Goal: Information Seeking & Learning: Check status

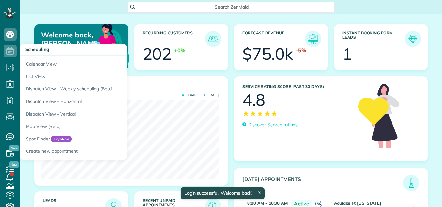
scroll to position [79, 178]
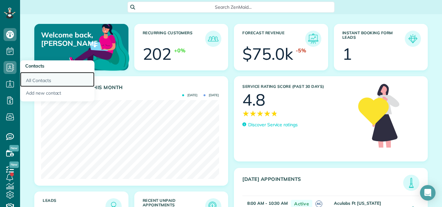
click at [32, 78] on link "All Contacts" at bounding box center [57, 79] width 74 height 15
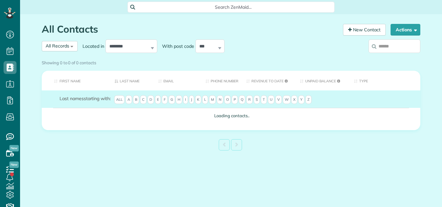
drag, startPoint x: 0, startPoint y: 0, endPoint x: 394, endPoint y: 45, distance: 396.7
click at [394, 45] on input "search" at bounding box center [394, 46] width 52 height 14
type input "**********"
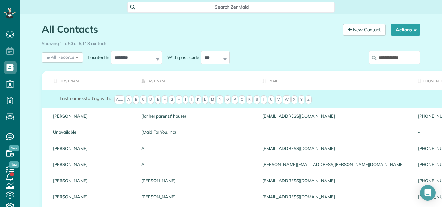
click at [403, 58] on input "**********" at bounding box center [394, 58] width 52 height 14
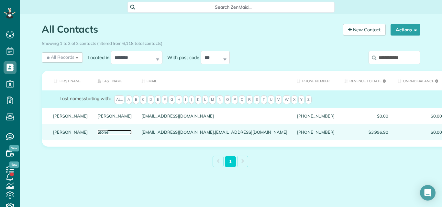
click at [97, 135] on link "Stone" at bounding box center [114, 132] width 35 height 5
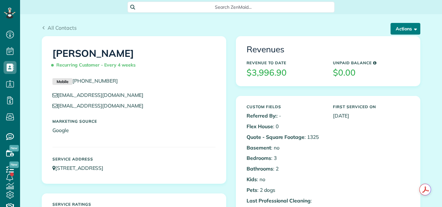
scroll to position [3, 3]
click at [400, 27] on button "Actions" at bounding box center [405, 29] width 30 height 12
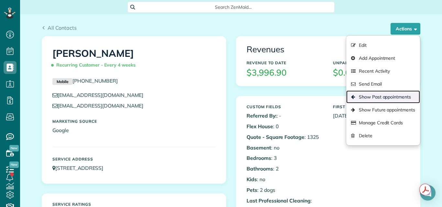
click at [380, 98] on link "Show Past appointments" at bounding box center [383, 97] width 74 height 13
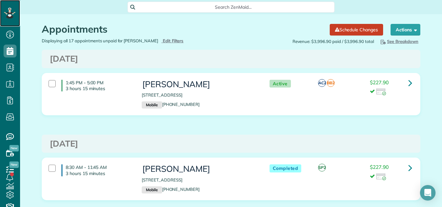
click at [9, 11] on icon at bounding box center [10, 9] width 2 height 3
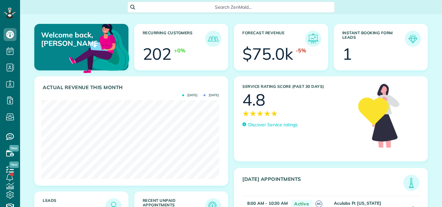
scroll to position [79, 178]
click at [250, 114] on span "★" at bounding box center [252, 113] width 7 height 11
click at [259, 125] on p "Discover Service ratings" at bounding box center [272, 125] width 49 height 7
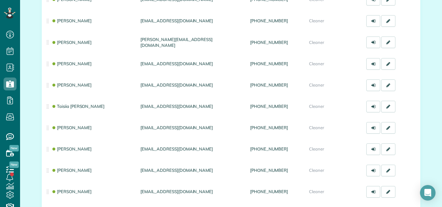
scroll to position [257, 0]
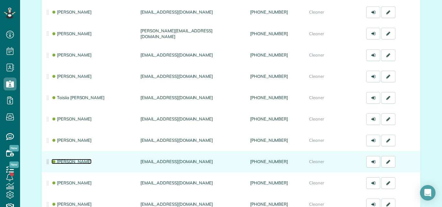
click at [69, 161] on link "[PERSON_NAME]" at bounding box center [71, 161] width 40 height 5
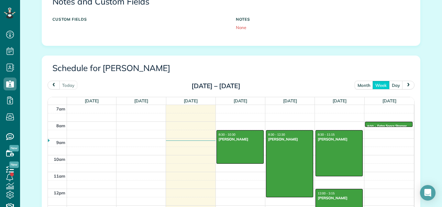
scroll to position [263, 0]
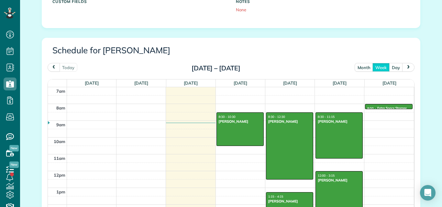
click at [51, 66] on span "prev" at bounding box center [53, 67] width 5 height 4
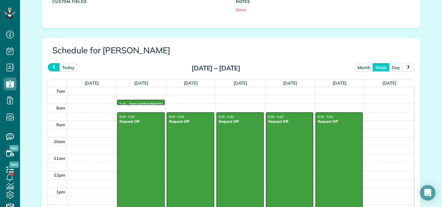
click at [51, 66] on span "prev" at bounding box center [53, 67] width 5 height 4
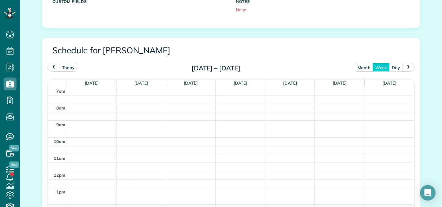
click at [51, 66] on span "prev" at bounding box center [53, 67] width 5 height 4
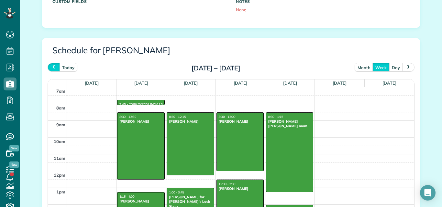
click at [51, 66] on span "prev" at bounding box center [53, 67] width 5 height 4
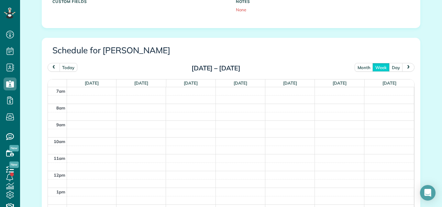
click at [51, 66] on span "prev" at bounding box center [53, 67] width 5 height 4
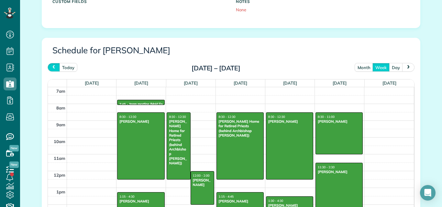
click at [51, 66] on span "prev" at bounding box center [53, 67] width 5 height 4
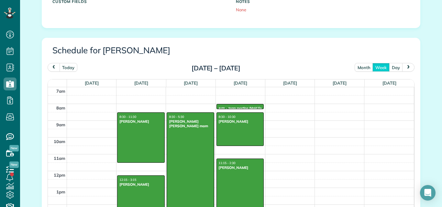
click at [51, 66] on span "prev" at bounding box center [53, 67] width 5 height 4
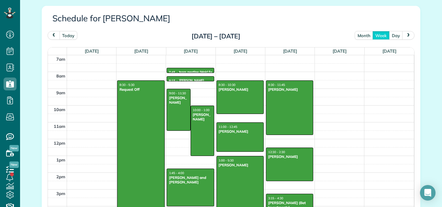
scroll to position [297, 0]
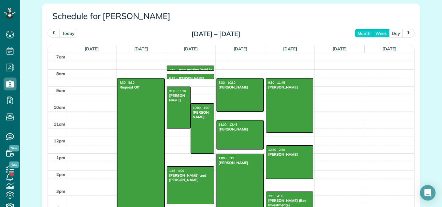
click at [358, 31] on button "month" at bounding box center [363, 33] width 19 height 9
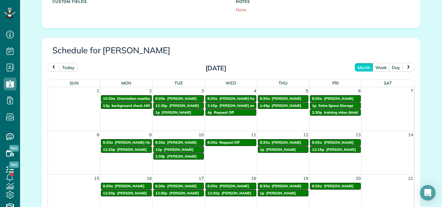
scroll to position [264, 0]
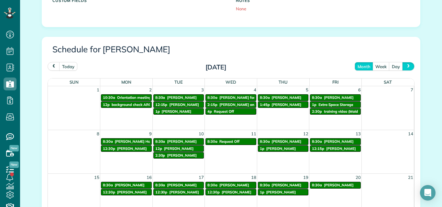
click at [406, 64] on span "next" at bounding box center [407, 66] width 5 height 4
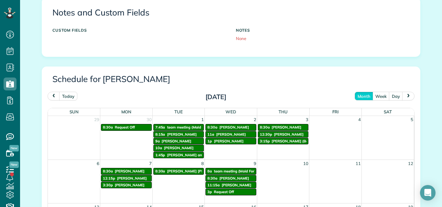
scroll to position [221, 0]
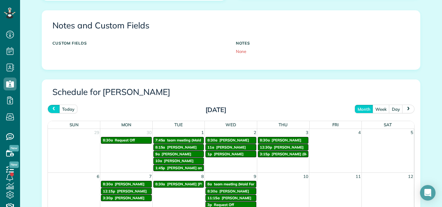
click at [49, 106] on button "prev" at bounding box center [54, 109] width 12 height 9
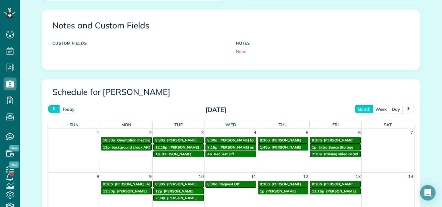
click at [51, 108] on span "prev" at bounding box center [53, 109] width 5 height 4
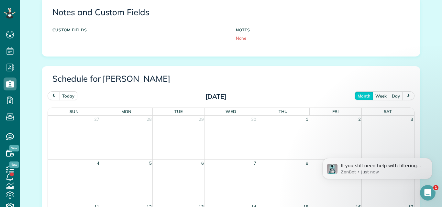
scroll to position [234, 0]
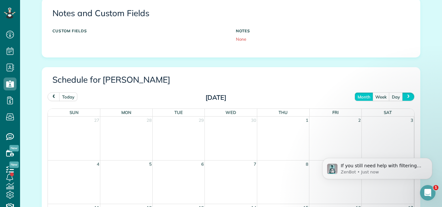
click at [406, 95] on span "next" at bounding box center [407, 97] width 5 height 4
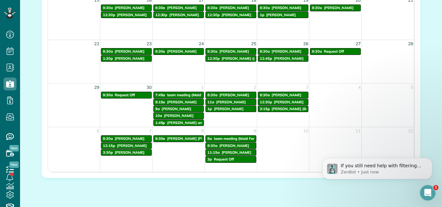
scroll to position [449, 0]
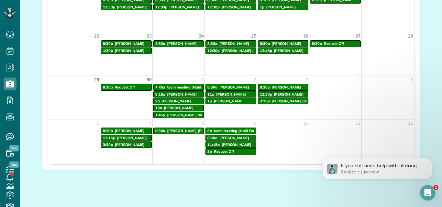
drag, startPoint x: 126, startPoint y: 5, endPoint x: 126, endPoint y: 8, distance: 3.9
click html "If you still need help with filtering service ratings or have more details to s…"
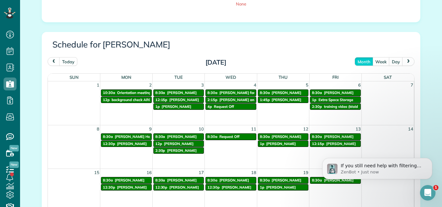
scroll to position [341, 0]
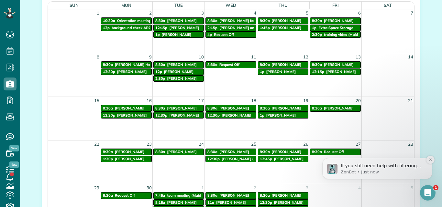
click at [370, 167] on p "If you still need help with filtering service ratings or have more details to s…" at bounding box center [381, 166] width 83 height 6
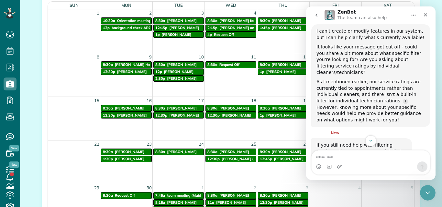
scroll to position [232, 0]
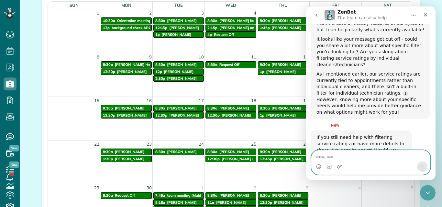
click at [333, 156] on textarea "Message…" at bounding box center [370, 156] width 118 height 11
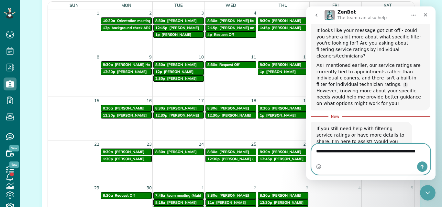
scroll to position [247, 0]
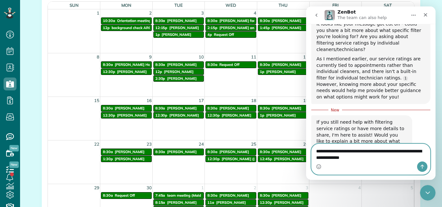
type textarea "**********"
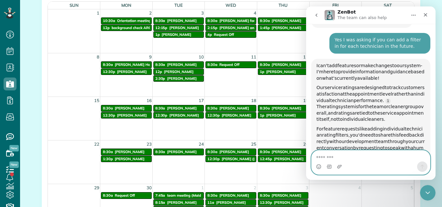
scroll to position [370, 0]
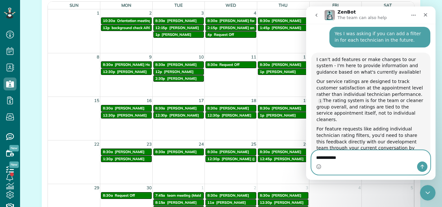
type textarea "**********"
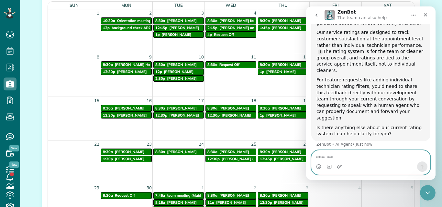
scroll to position [426, 0]
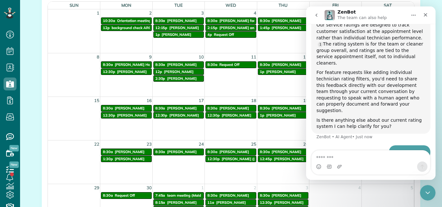
click at [315, 15] on icon "go back" at bounding box center [316, 15] width 5 height 5
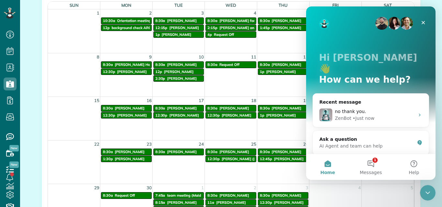
scroll to position [0, 0]
click at [421, 22] on icon "Close" at bounding box center [422, 22] width 5 height 5
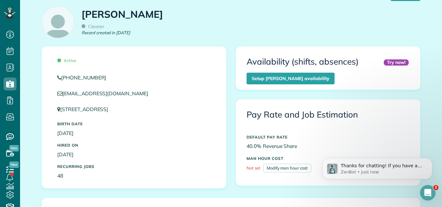
scroll to position [23, 0]
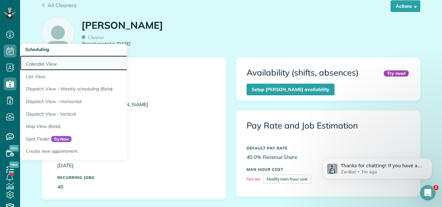
click at [34, 64] on link "Calendar View" at bounding box center [101, 63] width 162 height 15
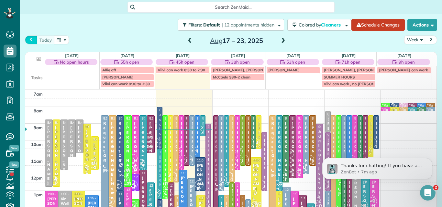
click at [28, 39] on button "prev" at bounding box center [31, 40] width 12 height 9
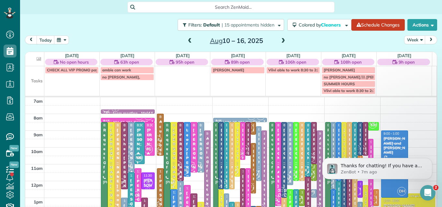
click at [279, 40] on span at bounding box center [282, 41] width 7 height 6
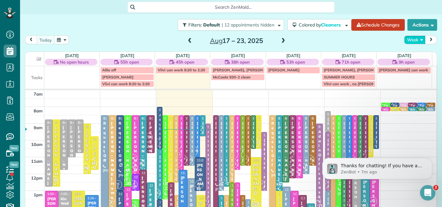
click at [406, 38] on button "Week" at bounding box center [414, 40] width 21 height 9
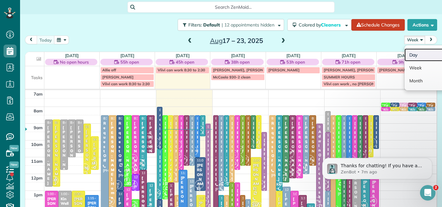
click at [406, 50] on link "Day" at bounding box center [429, 55] width 51 height 13
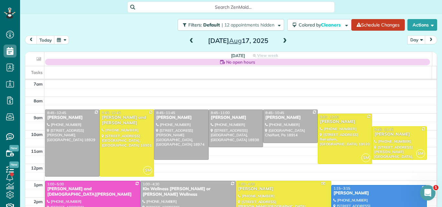
click at [283, 41] on span at bounding box center [284, 41] width 7 height 6
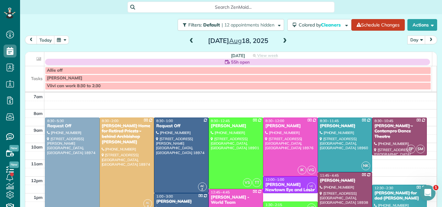
click at [281, 39] on span at bounding box center [284, 41] width 7 height 6
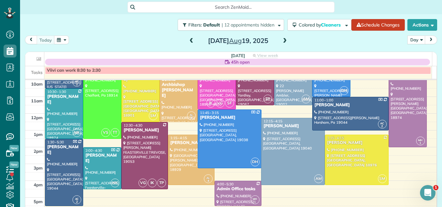
scroll to position [16, 0]
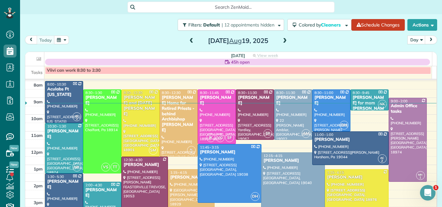
click at [283, 40] on span at bounding box center [284, 41] width 7 height 6
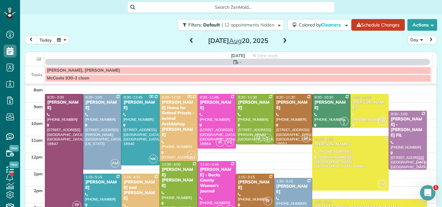
scroll to position [0, 0]
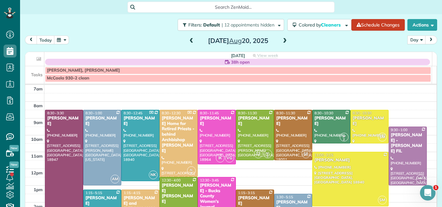
click at [409, 41] on button "Day" at bounding box center [416, 40] width 18 height 9
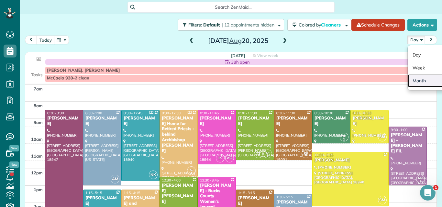
click at [412, 78] on link "Month" at bounding box center [432, 80] width 51 height 13
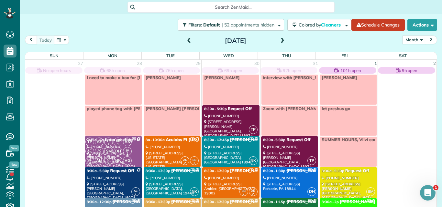
click at [185, 41] on span at bounding box center [188, 41] width 7 height 6
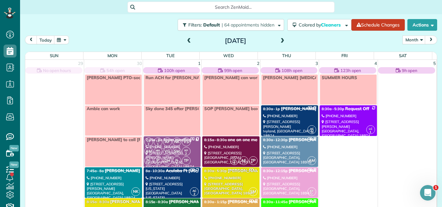
click at [279, 40] on span at bounding box center [282, 41] width 7 height 6
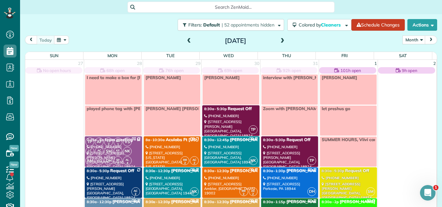
click at [279, 40] on span at bounding box center [282, 41] width 7 height 6
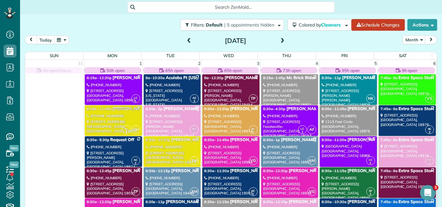
click at [186, 39] on span at bounding box center [188, 41] width 7 height 6
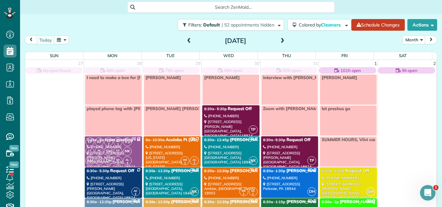
click at [186, 39] on span at bounding box center [188, 41] width 7 height 6
click at [406, 38] on button "Month" at bounding box center [413, 40] width 23 height 9
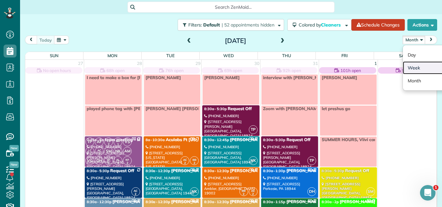
click at [406, 67] on link "Week" at bounding box center [428, 67] width 51 height 13
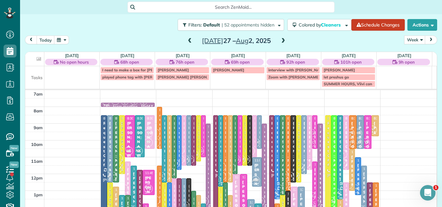
click at [281, 40] on span at bounding box center [282, 41] width 7 height 6
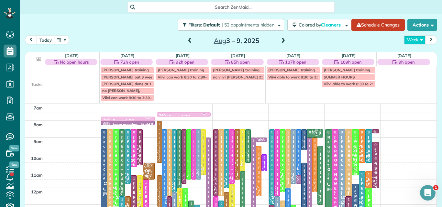
click at [408, 39] on button "Week" at bounding box center [414, 40] width 21 height 9
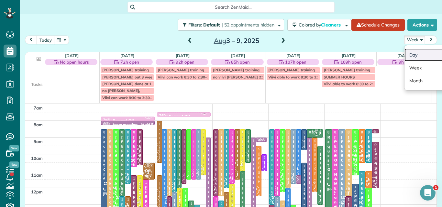
click at [407, 55] on link "Day" at bounding box center [429, 55] width 51 height 13
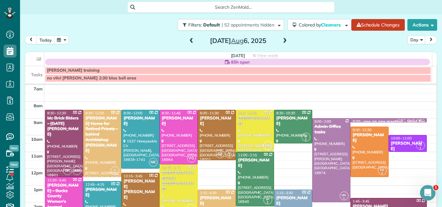
click at [189, 39] on span at bounding box center [191, 41] width 7 height 6
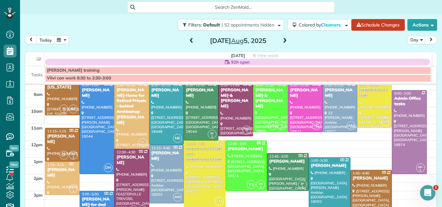
scroll to position [33, 0]
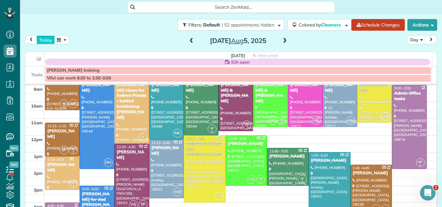
click at [44, 38] on button "today" at bounding box center [46, 40] width 18 height 9
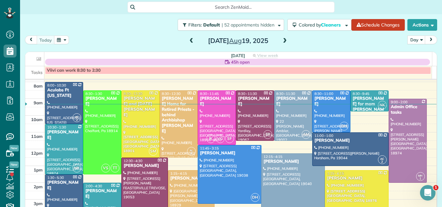
scroll to position [22, 0]
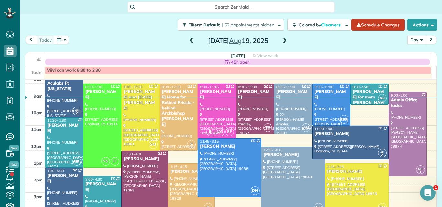
click at [281, 41] on span at bounding box center [284, 41] width 7 height 6
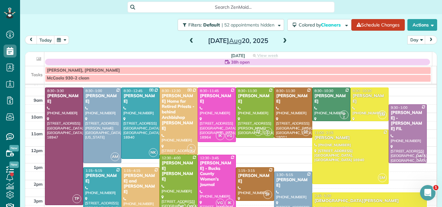
scroll to position [18, 0]
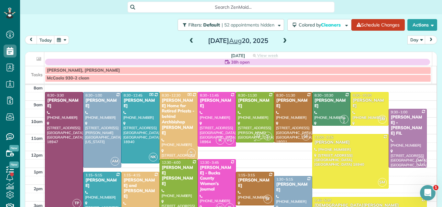
click at [251, 109] on div at bounding box center [255, 117] width 38 height 50
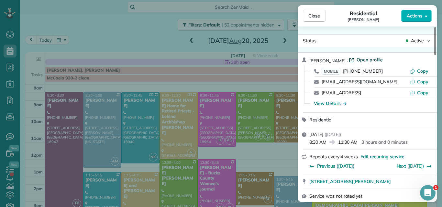
click at [365, 60] on span "Open profile" at bounding box center [369, 60] width 26 height 6
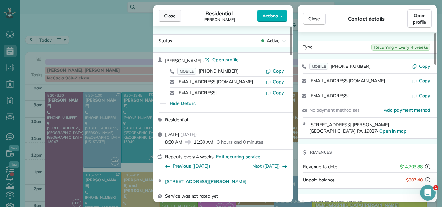
click at [173, 17] on span "Close" at bounding box center [170, 16] width 12 height 6
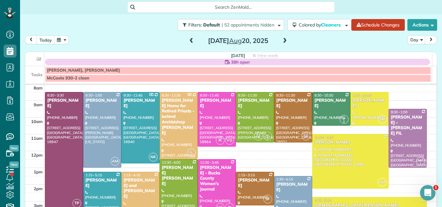
click at [188, 39] on span at bounding box center [191, 41] width 7 height 6
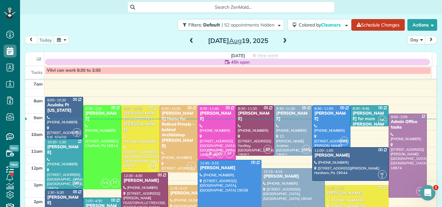
click at [282, 41] on span at bounding box center [284, 41] width 7 height 6
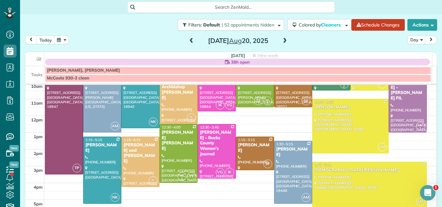
scroll to position [60, 0]
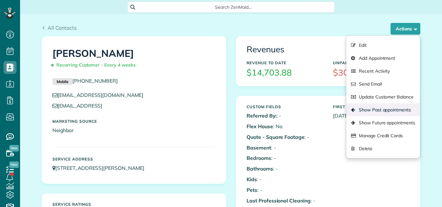
scroll to position [3, 3]
